Goal: Task Accomplishment & Management: Complete application form

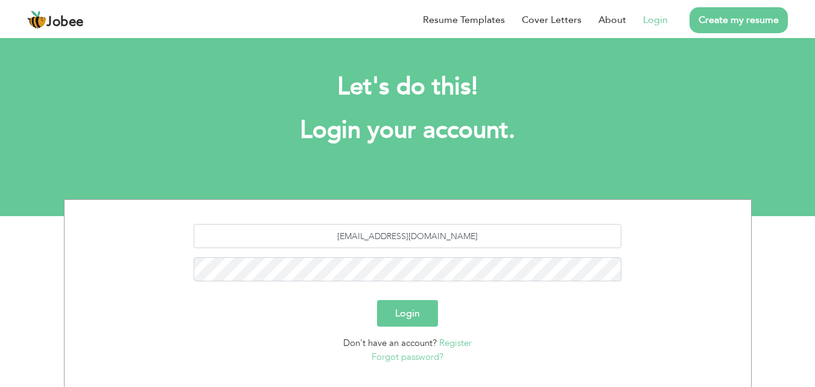
click at [412, 310] on button "Login" at bounding box center [407, 313] width 61 height 27
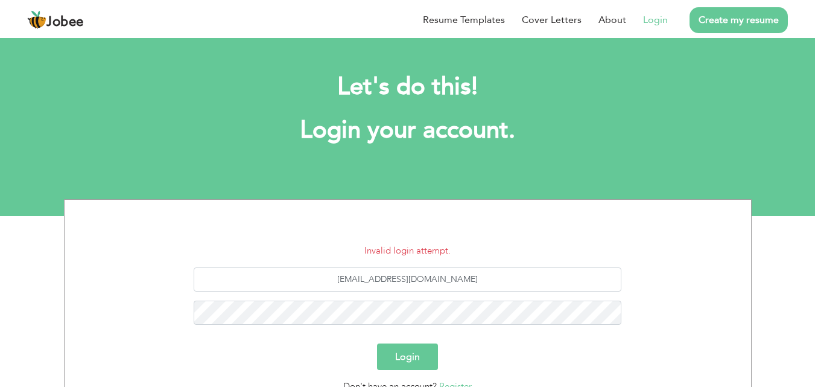
click at [430, 351] on button "Login" at bounding box center [407, 356] width 61 height 27
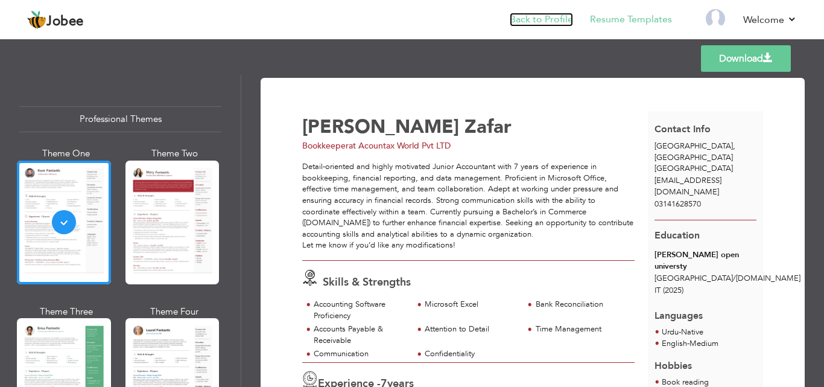
click at [555, 21] on link "Back to Profile" at bounding box center [541, 20] width 63 height 14
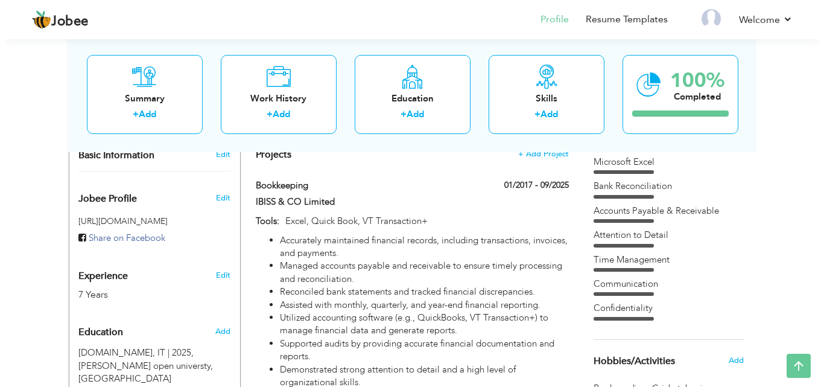
scroll to position [362, 0]
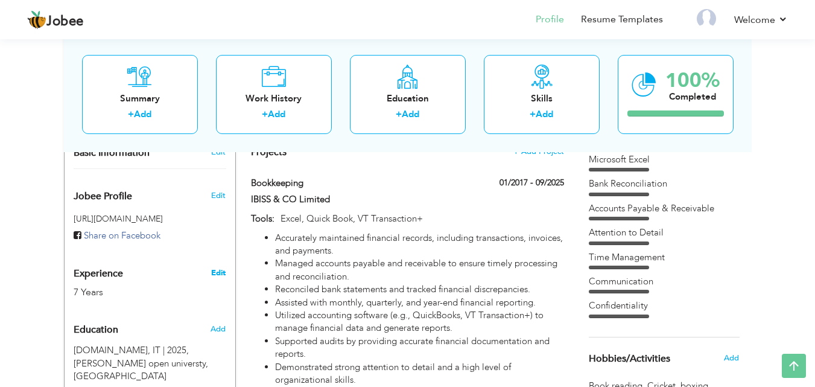
click at [223, 267] on link "Edit" at bounding box center [218, 272] width 14 height 11
type input "[PERSON_NAME]"
type input "Zafar"
type input "03141628570"
select select "number:166"
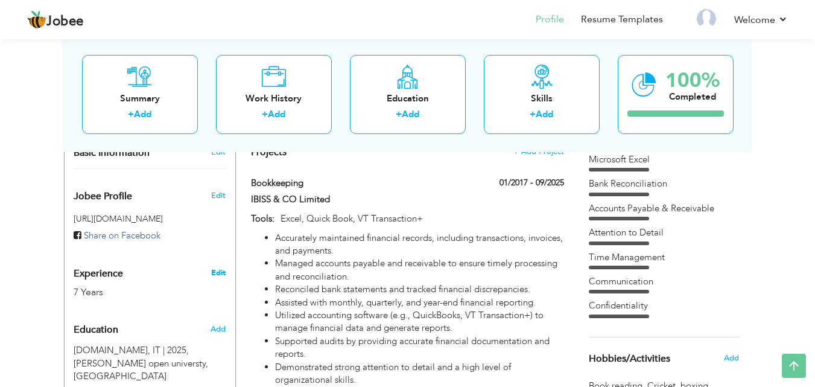
type input "[GEOGRAPHIC_DATA]"
select select "number:9"
type input "Acountax World Pvt LTD"
type input "Bookkeeper"
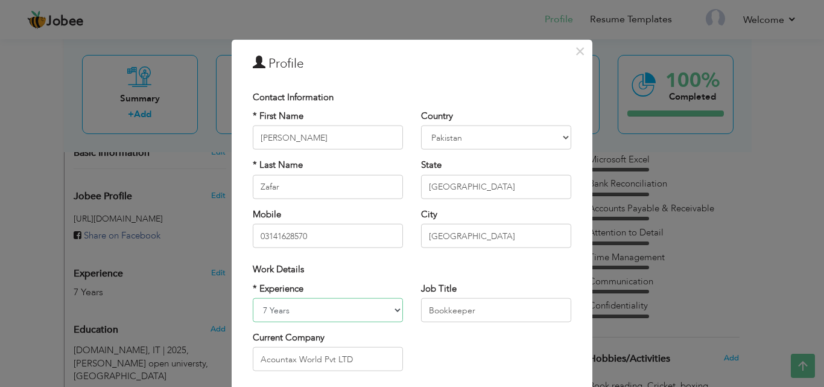
click at [303, 307] on select "Entry Level Less than 1 Year 1 Year 2 Years 3 Years 4 Years 5 Years 6 Years 7 Y…" at bounding box center [328, 310] width 150 height 24
select select "number:5"
click at [253, 298] on select "Entry Level Less than 1 Year 1 Year 2 Years 3 Years 4 Years 5 Years 6 Years 7 Y…" at bounding box center [328, 310] width 150 height 24
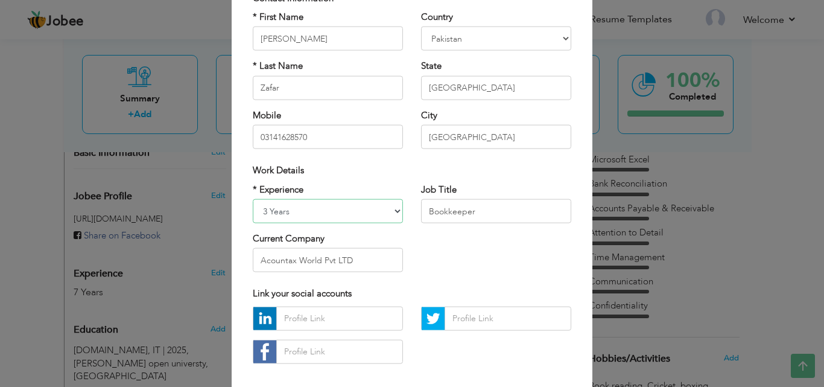
scroll to position [158, 0]
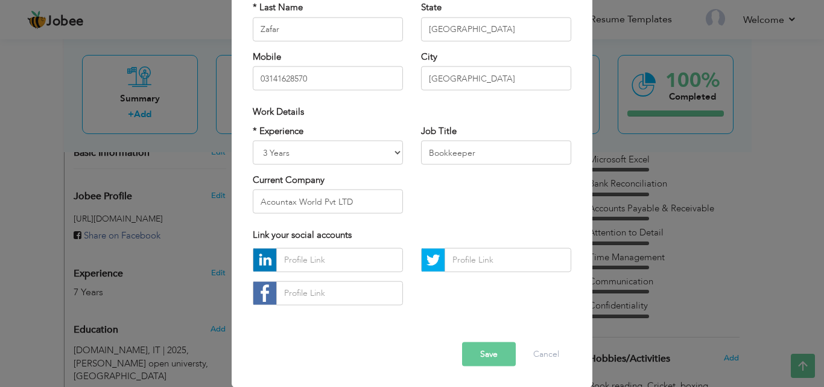
click at [474, 355] on button "Save" at bounding box center [489, 354] width 54 height 24
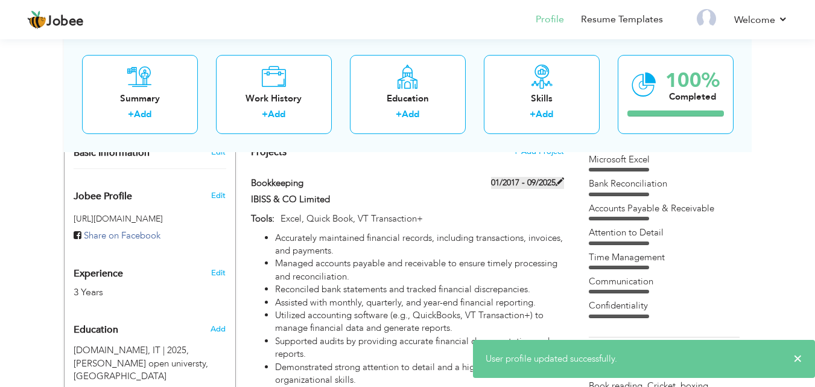
click at [561, 177] on span at bounding box center [560, 181] width 8 height 8
type input "Bookkeeping"
type input "IBISS & CO Limited"
type input "01/2017"
type input "09/2025"
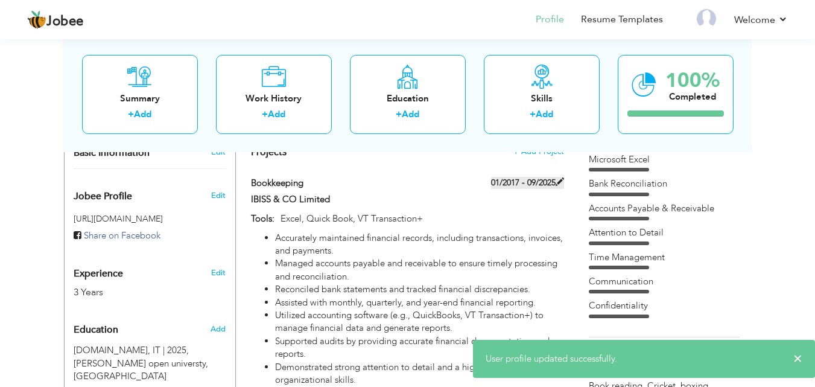
type input "Excel, Quick Book, VT Transaction+"
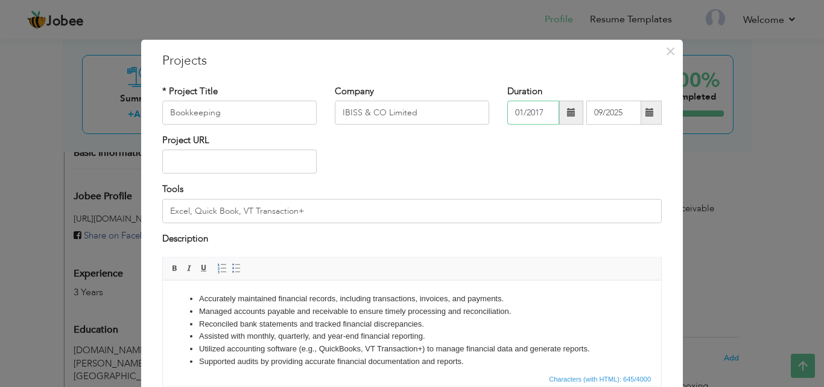
click at [544, 114] on input "01/2017" at bounding box center [534, 113] width 52 height 24
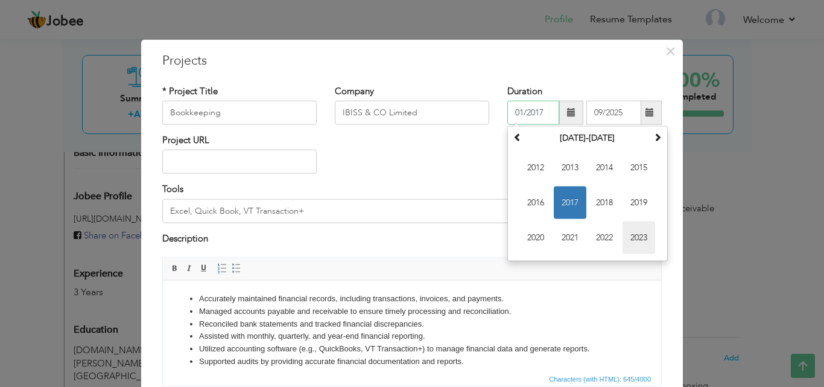
click at [634, 235] on span "2023" at bounding box center [639, 237] width 33 height 33
click at [530, 171] on span "Jan" at bounding box center [536, 167] width 33 height 33
type input "01/2023"
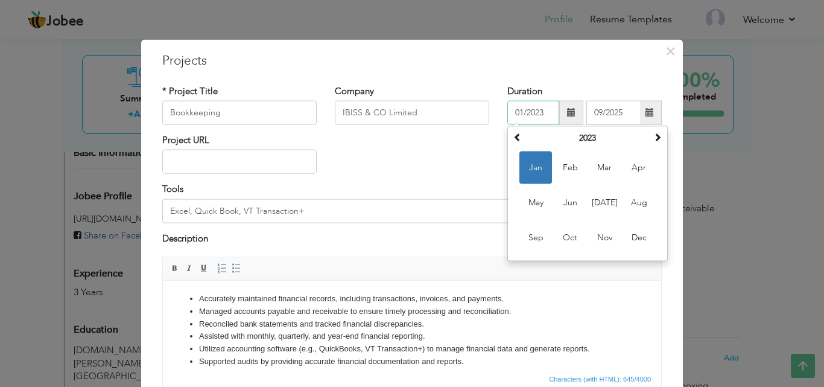
click at [542, 114] on input "01/2023" at bounding box center [534, 113] width 52 height 24
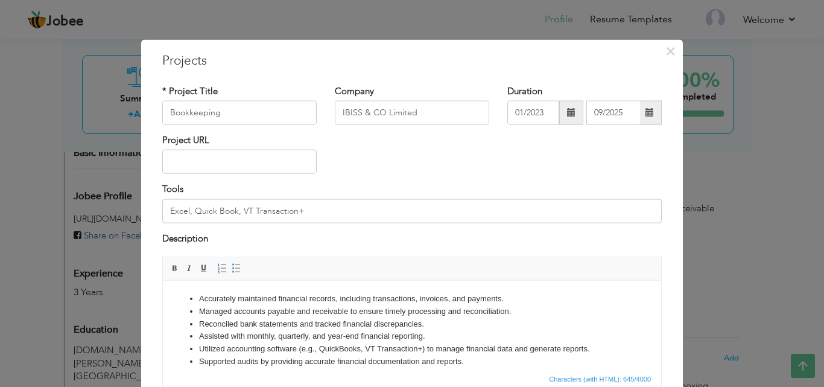
click at [473, 138] on div "Project URL" at bounding box center [412, 158] width 518 height 49
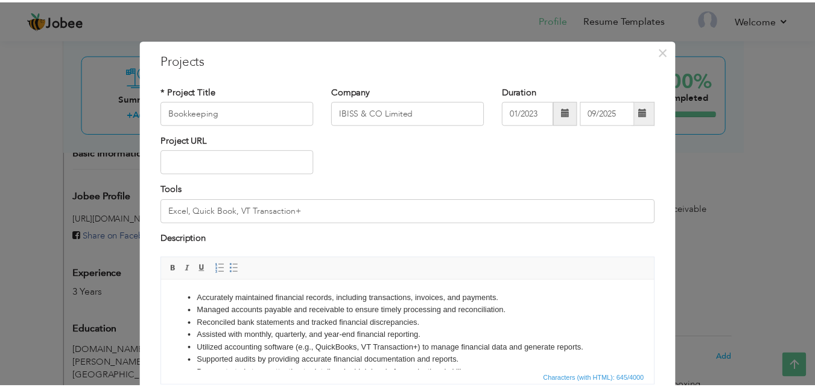
scroll to position [97, 0]
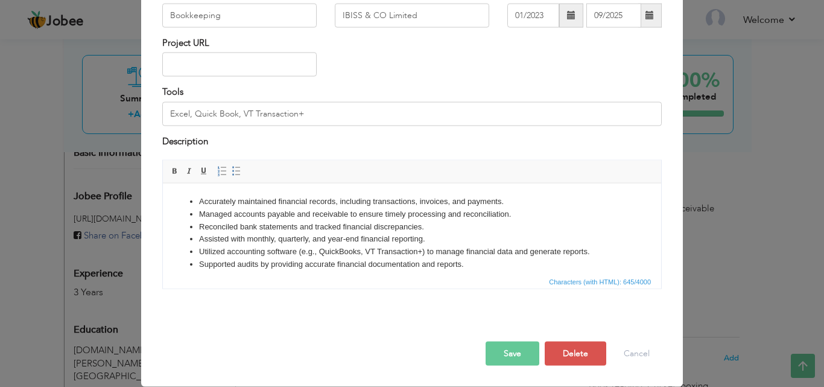
click at [506, 352] on button "Save" at bounding box center [513, 354] width 54 height 24
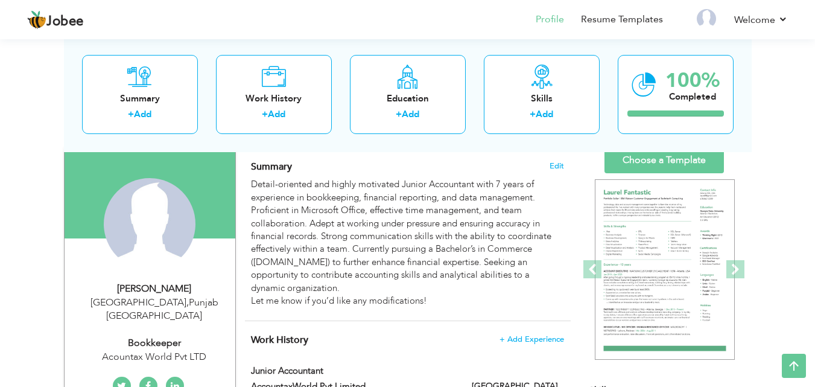
scroll to position [0, 0]
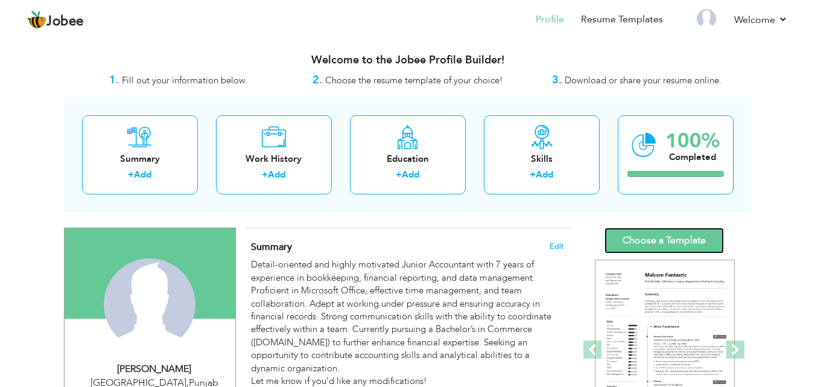
click at [663, 235] on link "Choose a Template" at bounding box center [664, 241] width 119 height 26
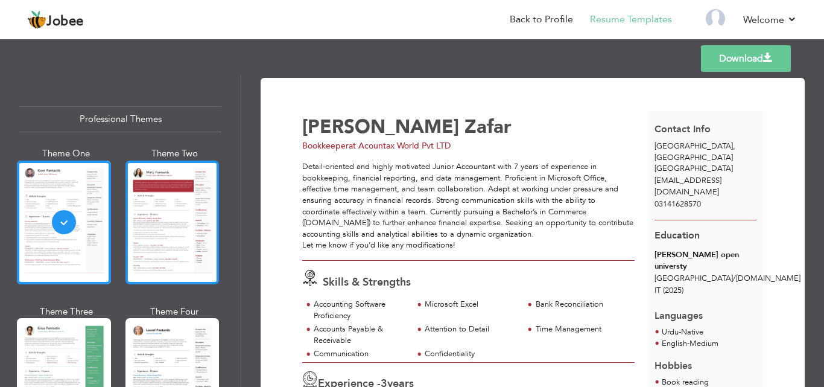
click at [141, 261] on div at bounding box center [173, 223] width 94 height 124
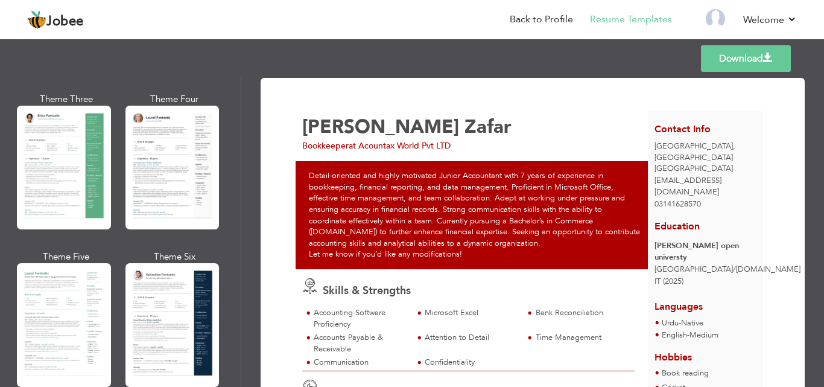
scroll to position [216, 0]
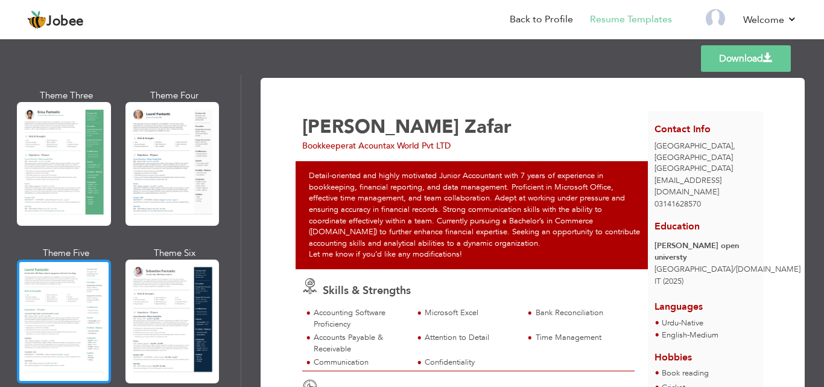
click at [68, 290] on div at bounding box center [64, 322] width 94 height 124
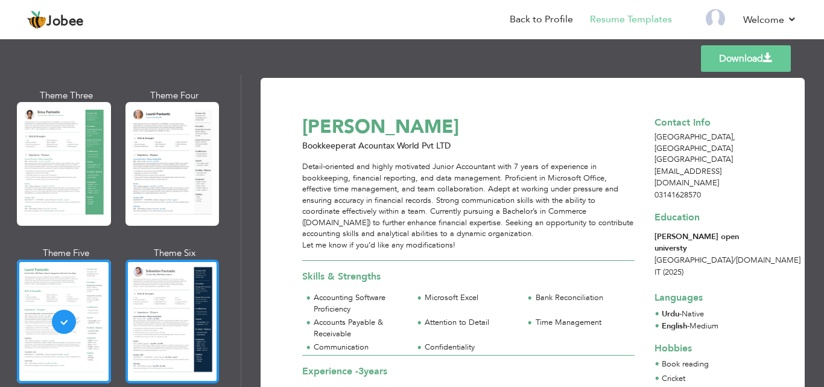
click at [200, 313] on div at bounding box center [173, 322] width 94 height 124
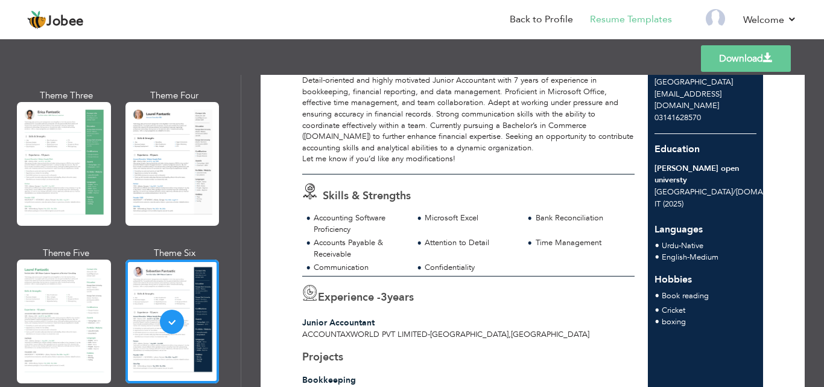
scroll to position [0, 0]
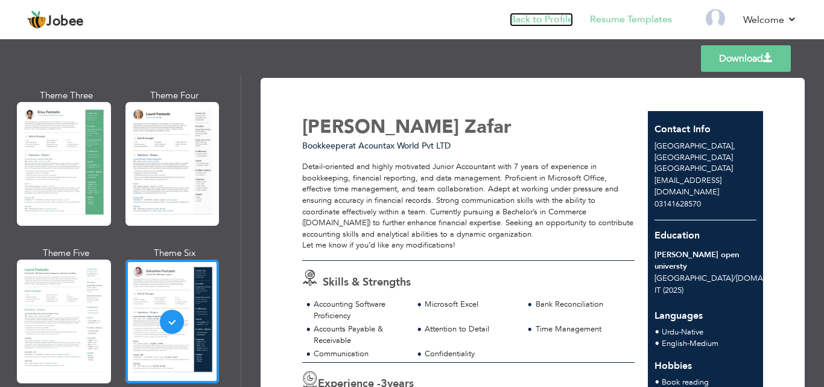
click at [552, 21] on link "Back to Profile" at bounding box center [541, 20] width 63 height 14
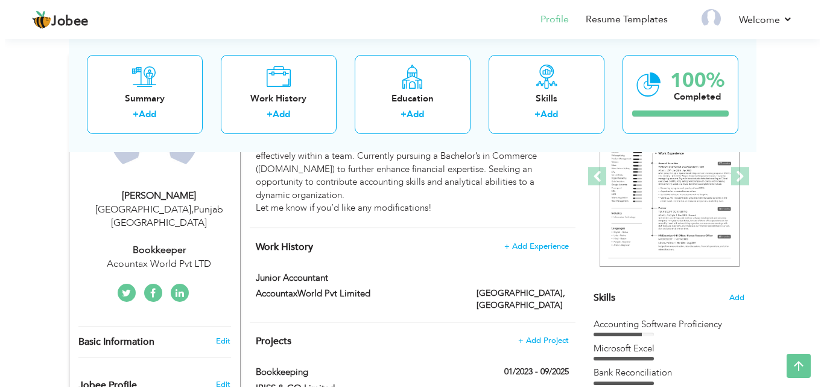
scroll to position [175, 0]
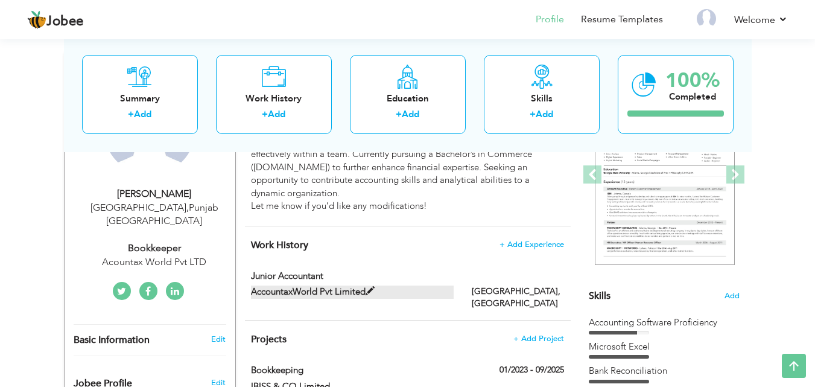
click at [366, 287] on span at bounding box center [370, 291] width 9 height 9
type input "Junior Accountant"
type input "AccountaxWorld Pvt Limited"
type input "[GEOGRAPHIC_DATA]"
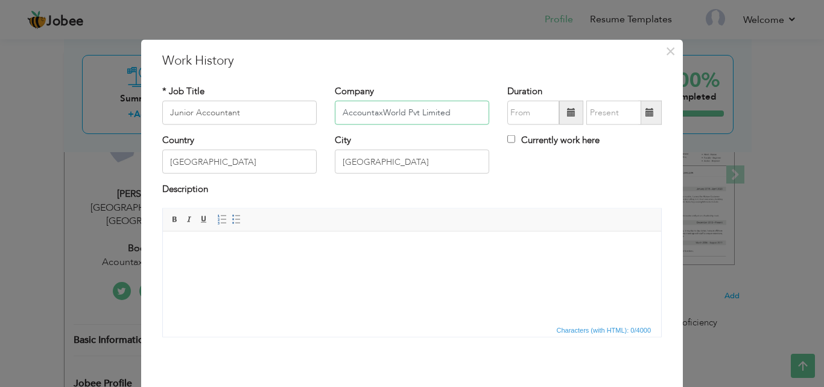
click at [376, 114] on input "AccountaxWorld Pvt Limited" at bounding box center [412, 113] width 154 height 24
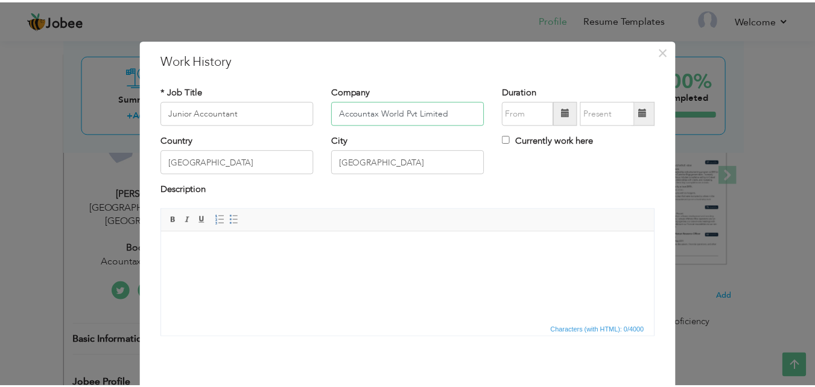
scroll to position [48, 0]
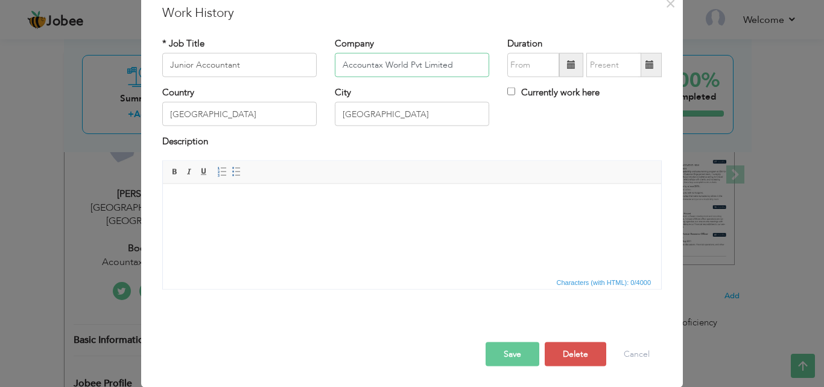
type input "Accountax World Pvt Limited"
click at [523, 348] on button "Save" at bounding box center [513, 354] width 54 height 24
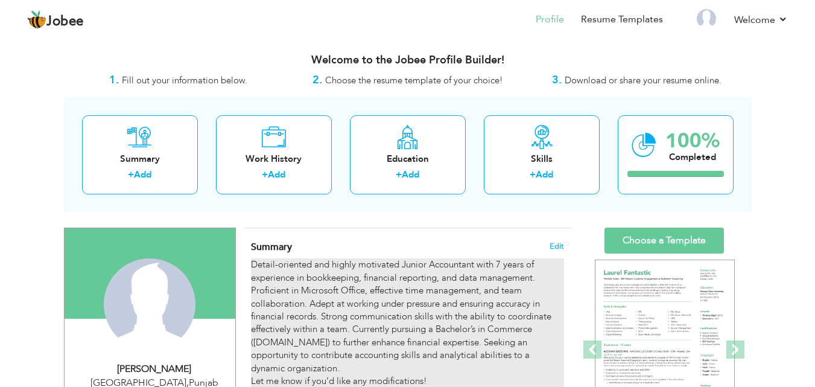
scroll to position [62, 0]
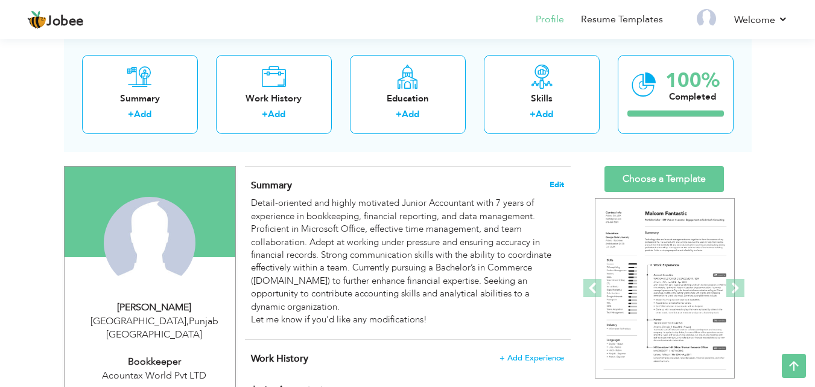
click at [561, 183] on span "Edit" at bounding box center [557, 184] width 14 height 8
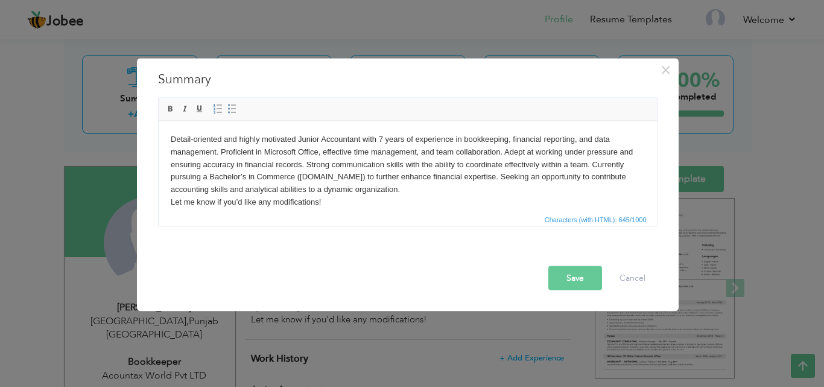
click at [381, 139] on body "Detail-oriented and highly motivated Junior Accountant with 7 years of experien…" at bounding box center [407, 170] width 474 height 75
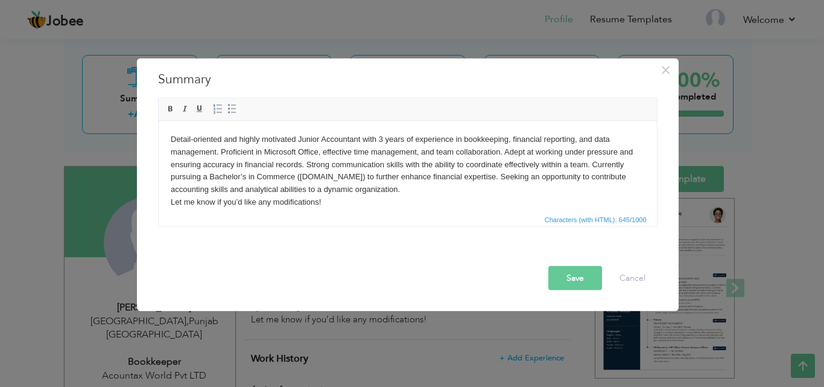
click at [585, 276] on button "Save" at bounding box center [576, 278] width 54 height 24
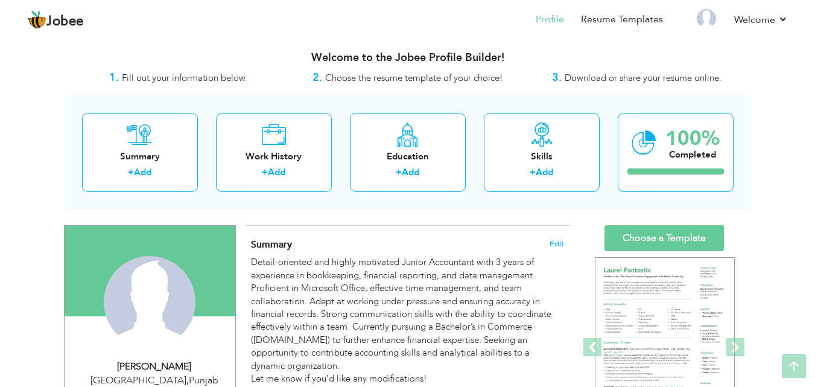
scroll to position [0, 0]
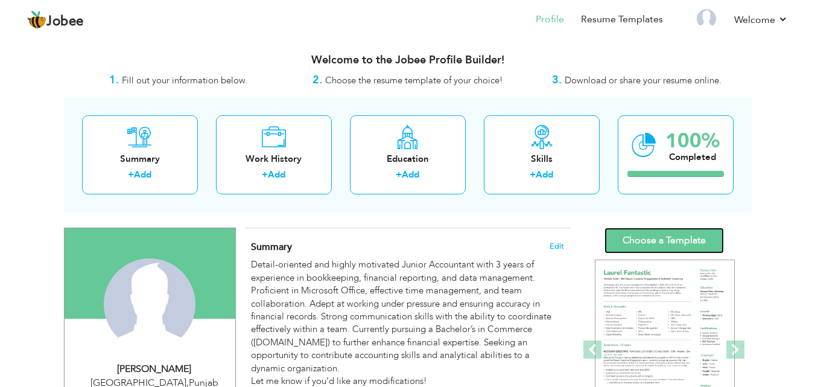
click at [653, 241] on link "Choose a Template" at bounding box center [664, 241] width 119 height 26
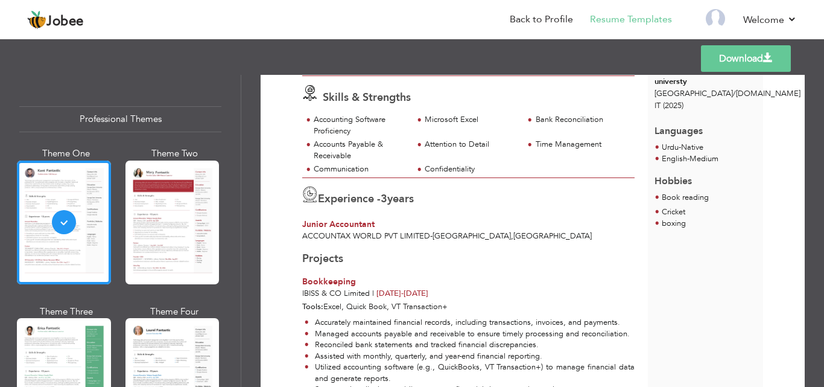
scroll to position [351, 0]
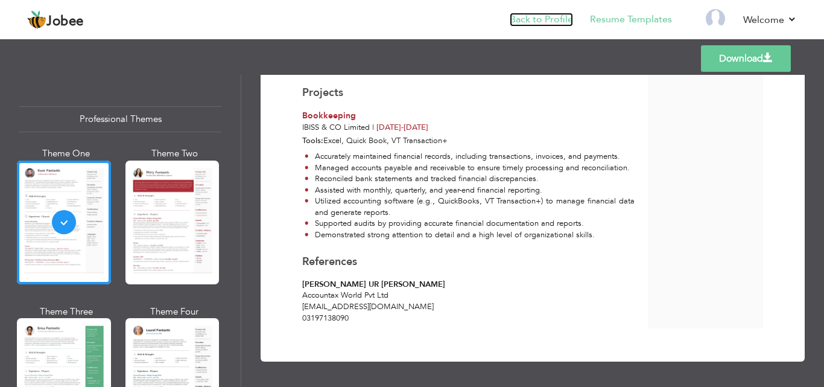
click at [542, 24] on link "Back to Profile" at bounding box center [541, 20] width 63 height 14
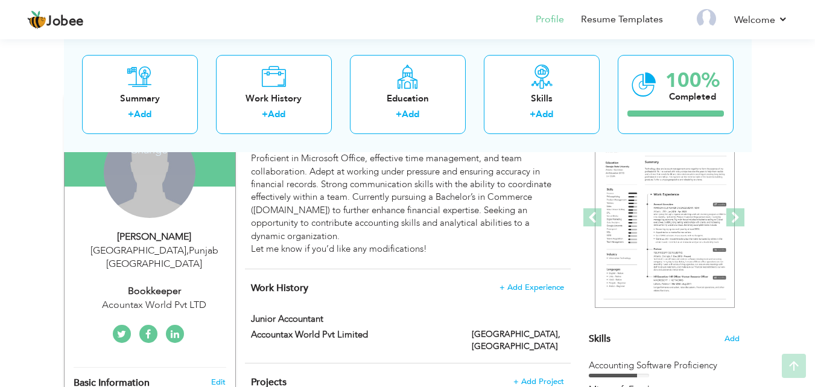
scroll to position [133, 0]
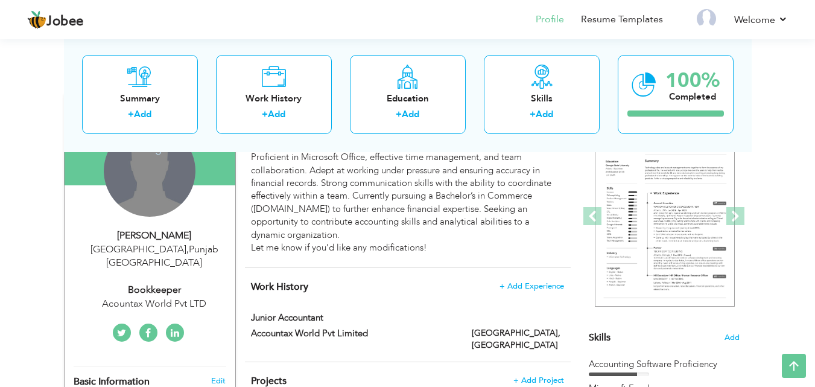
click at [143, 167] on div "Change Remove" at bounding box center [150, 171] width 92 height 92
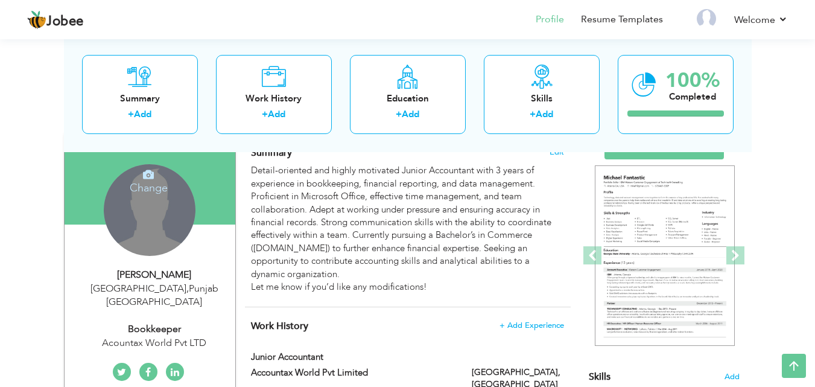
scroll to position [94, 0]
click at [147, 176] on icon at bounding box center [148, 175] width 11 height 11
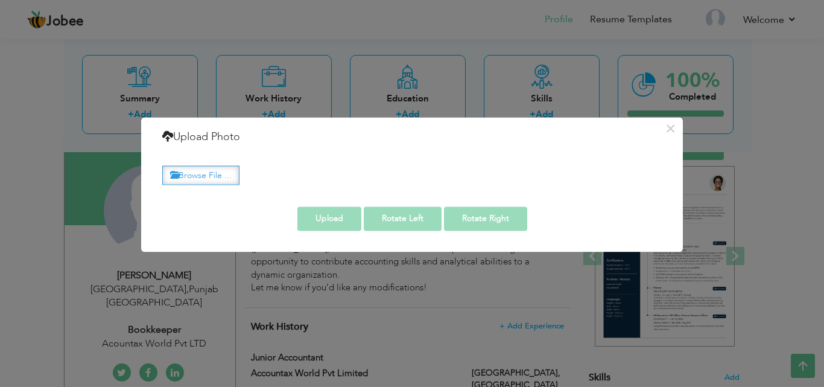
click at [203, 178] on label "Browse File ..." at bounding box center [200, 175] width 77 height 19
click at [0, 0] on input "Browse File ..." at bounding box center [0, 0] width 0 height 0
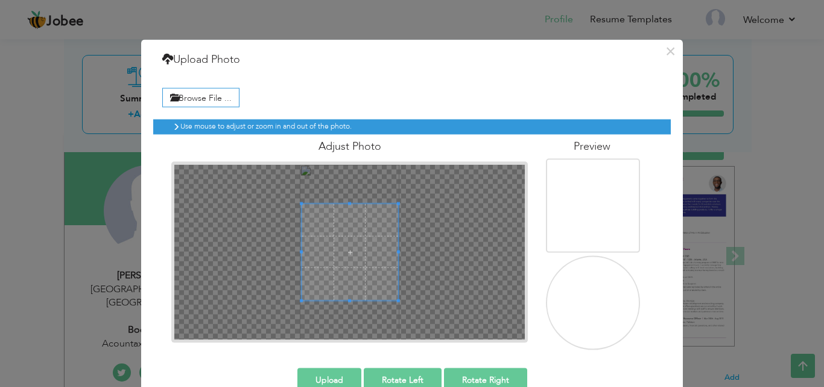
click at [605, 301] on img at bounding box center [594, 303] width 97 height 171
click at [346, 190] on div at bounding box center [349, 251] width 351 height 175
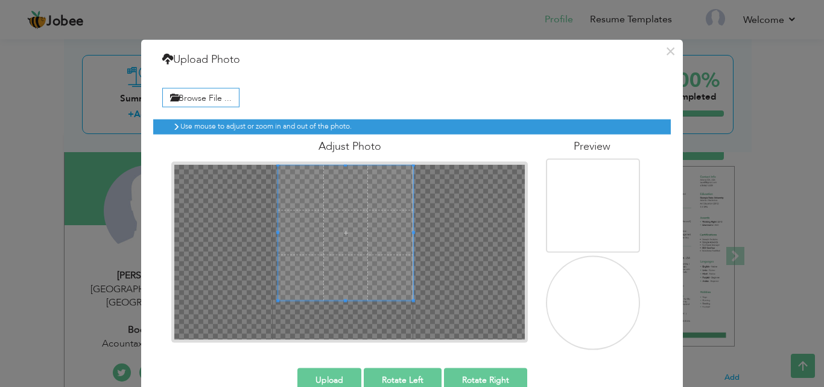
click at [343, 164] on div at bounding box center [349, 251] width 357 height 181
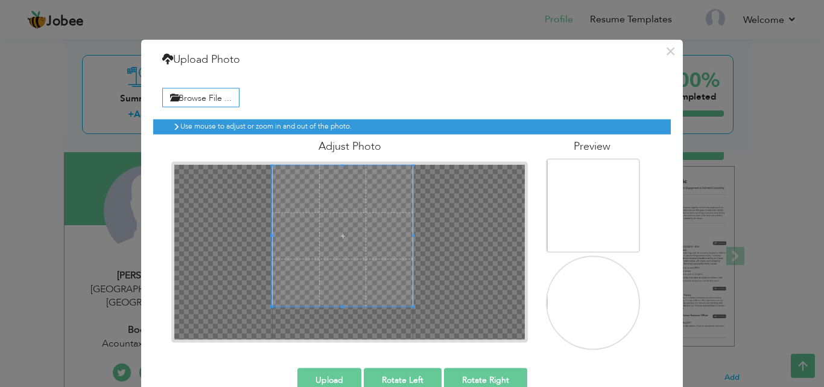
click at [340, 339] on div at bounding box center [349, 251] width 351 height 175
click at [593, 296] on img at bounding box center [594, 307] width 94 height 165
click at [337, 377] on button "Upload" at bounding box center [330, 380] width 64 height 24
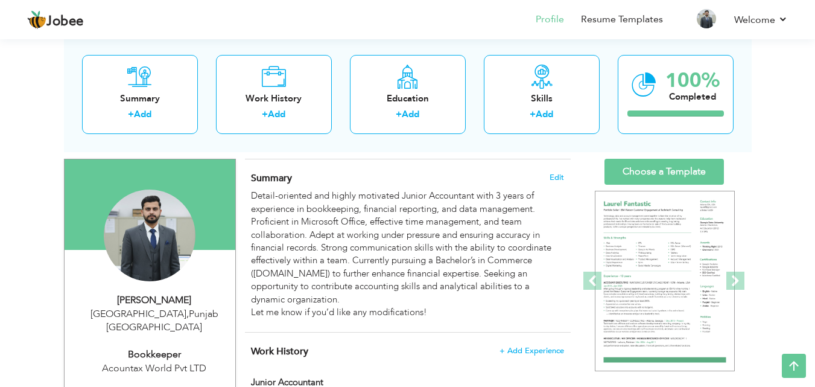
scroll to position [61, 0]
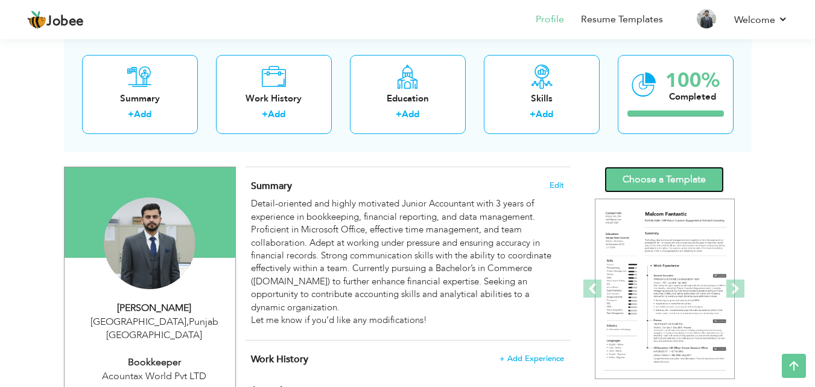
click at [668, 177] on link "Choose a Template" at bounding box center [664, 180] width 119 height 26
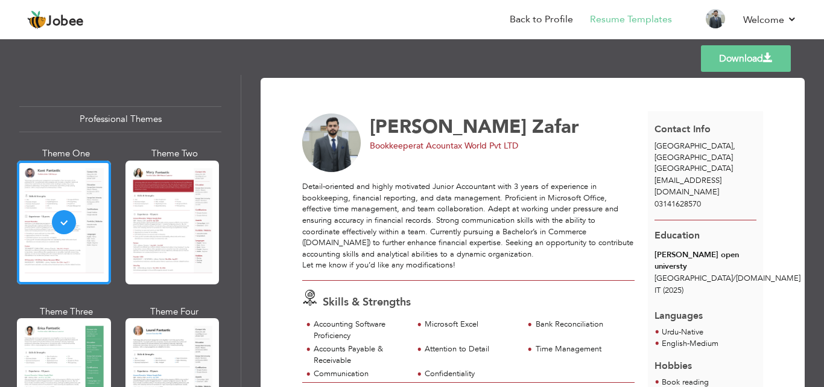
click at [738, 53] on link "Download" at bounding box center [746, 58] width 90 height 27
click at [736, 58] on link "Download" at bounding box center [746, 58] width 90 height 27
click at [533, 15] on link "Back to Profile" at bounding box center [541, 20] width 63 height 14
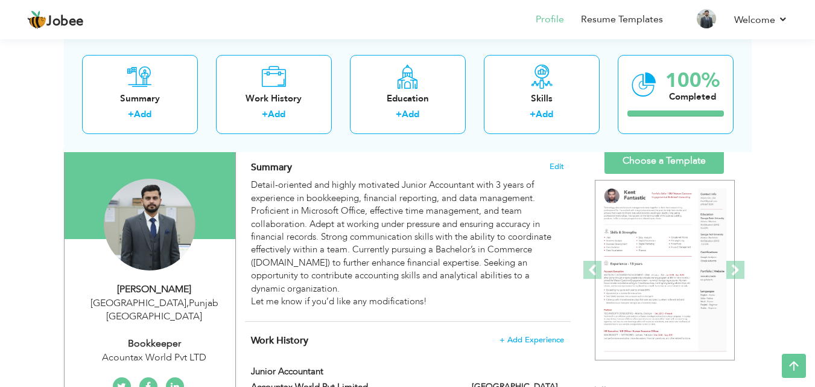
scroll to position [79, 0]
